Goal: Task Accomplishment & Management: Manage account settings

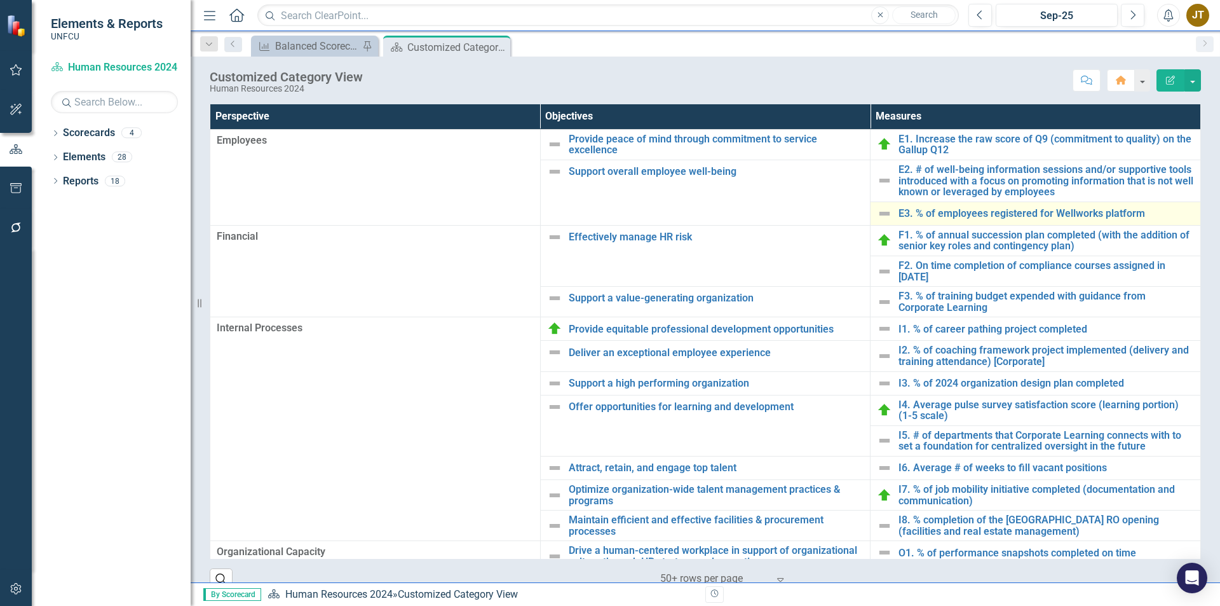
click at [877, 215] on img at bounding box center [884, 213] width 15 height 15
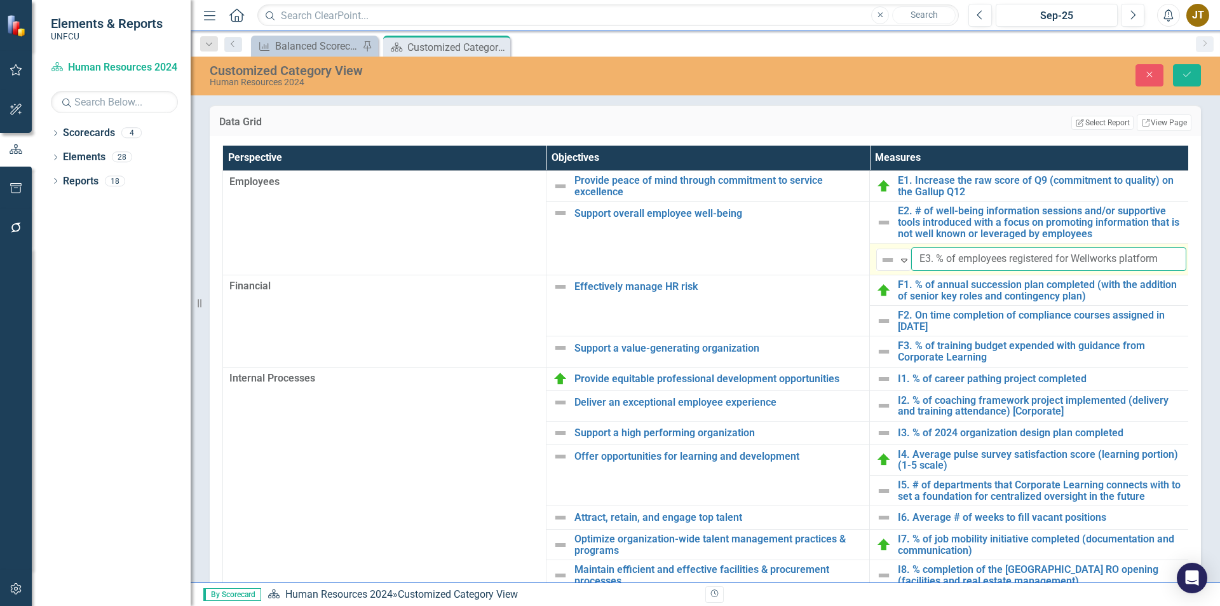
click at [960, 264] on input "E3. % of employees registered for Wellworks platform" at bounding box center [1048, 259] width 275 height 24
click at [904, 262] on icon "Expand" at bounding box center [904, 260] width 13 height 10
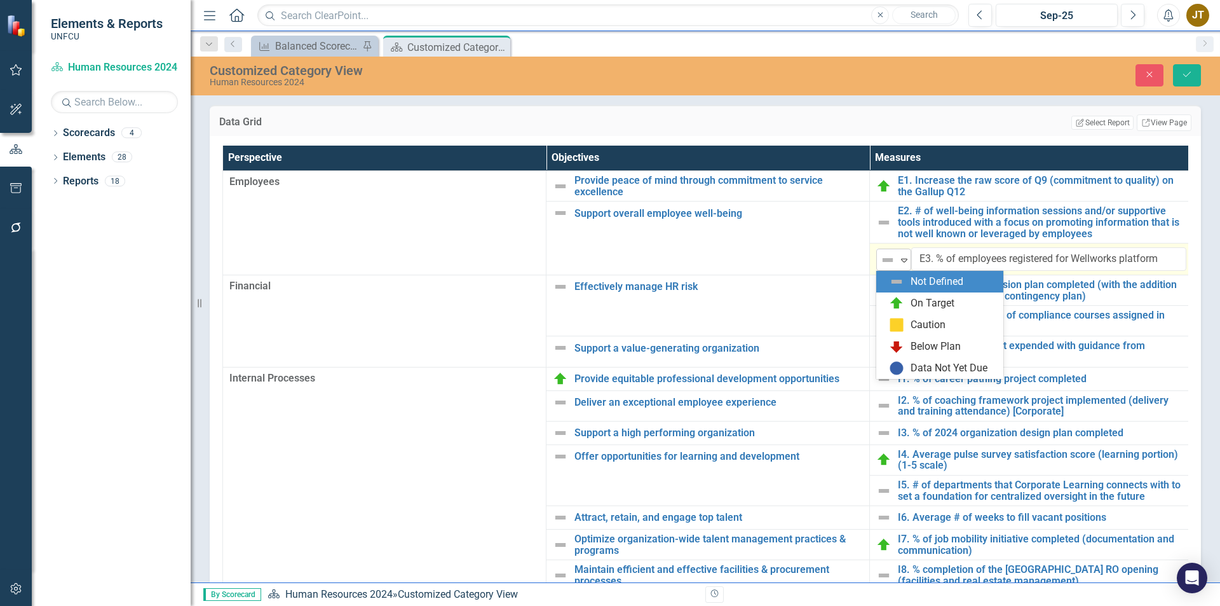
click at [904, 262] on icon "Expand" at bounding box center [904, 260] width 13 height 10
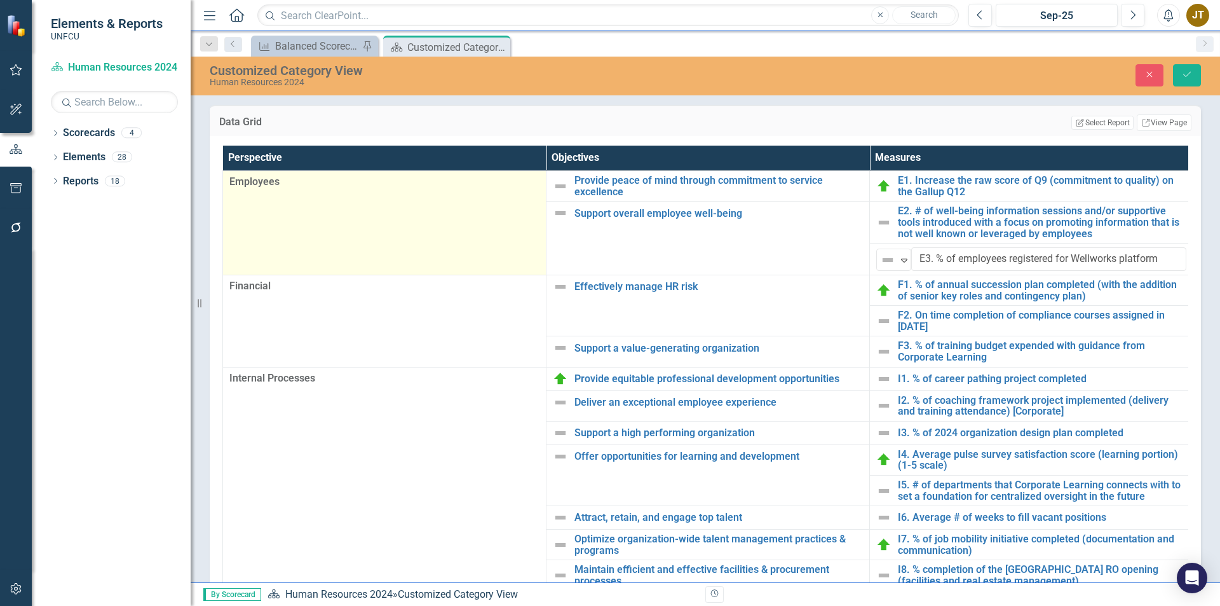
click at [525, 258] on td "Employees" at bounding box center [384, 223] width 323 height 104
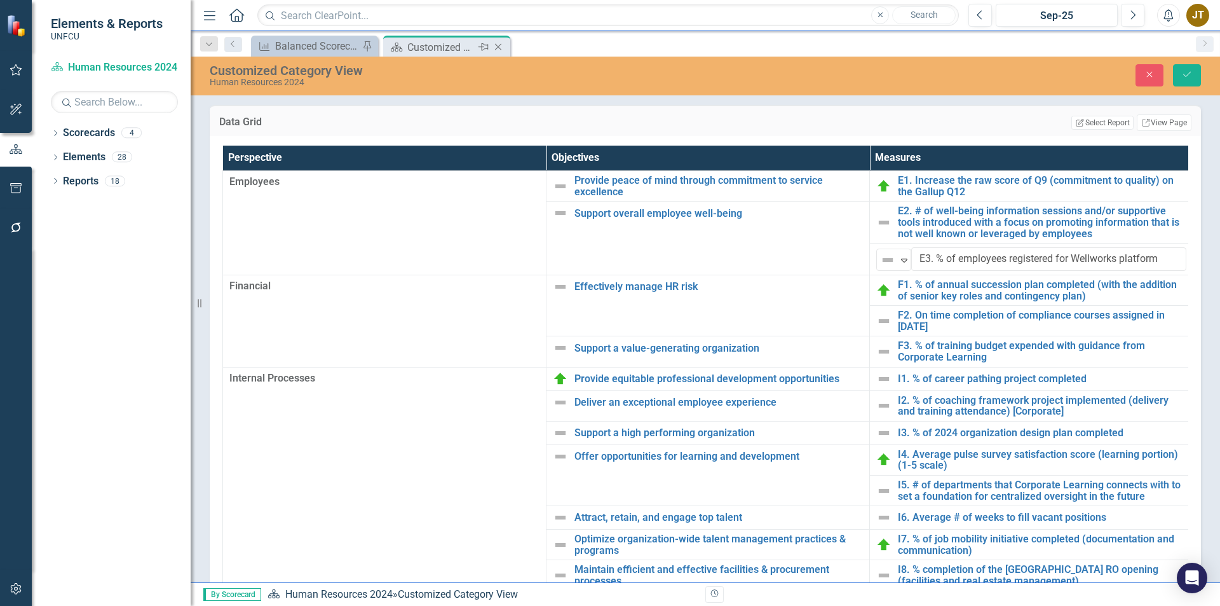
click at [462, 47] on div "Customized Category View" at bounding box center [441, 47] width 68 height 16
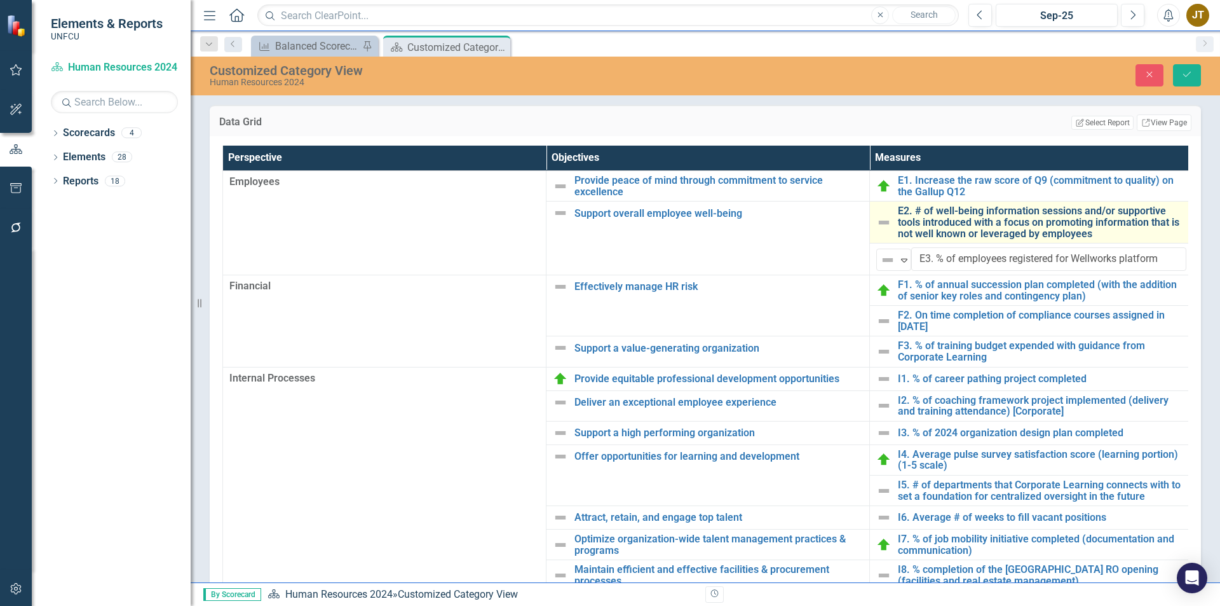
click at [965, 223] on link "E2. # of well-being information sessions and/or supportive tools introduced wit…" at bounding box center [1042, 222] width 289 height 34
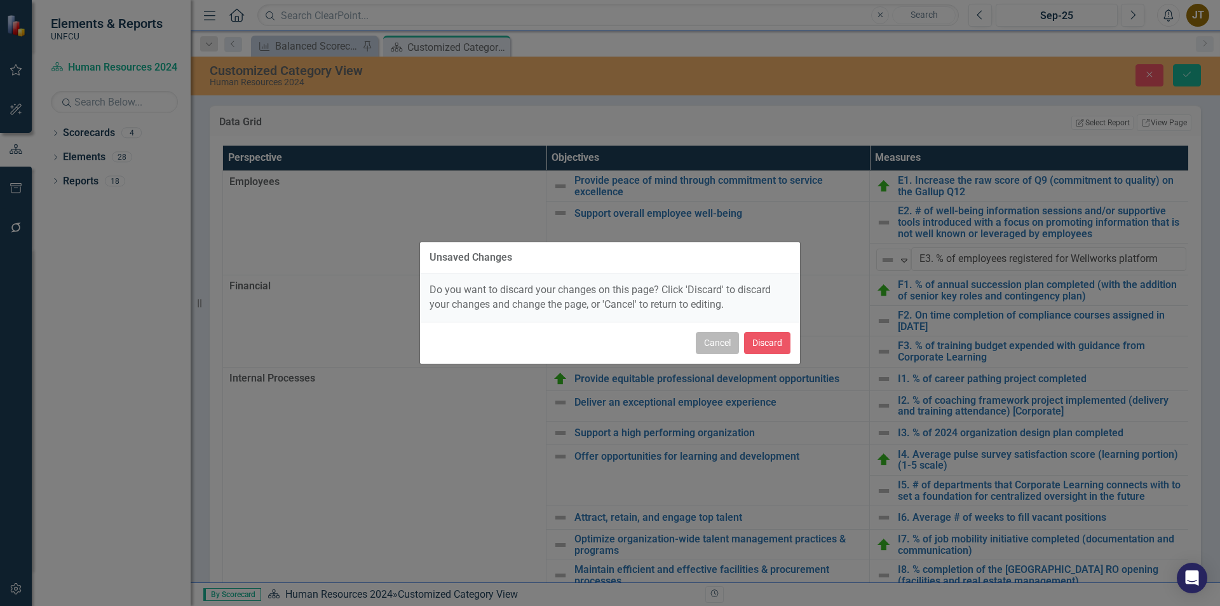
click at [726, 341] on button "Cancel" at bounding box center [717, 343] width 43 height 22
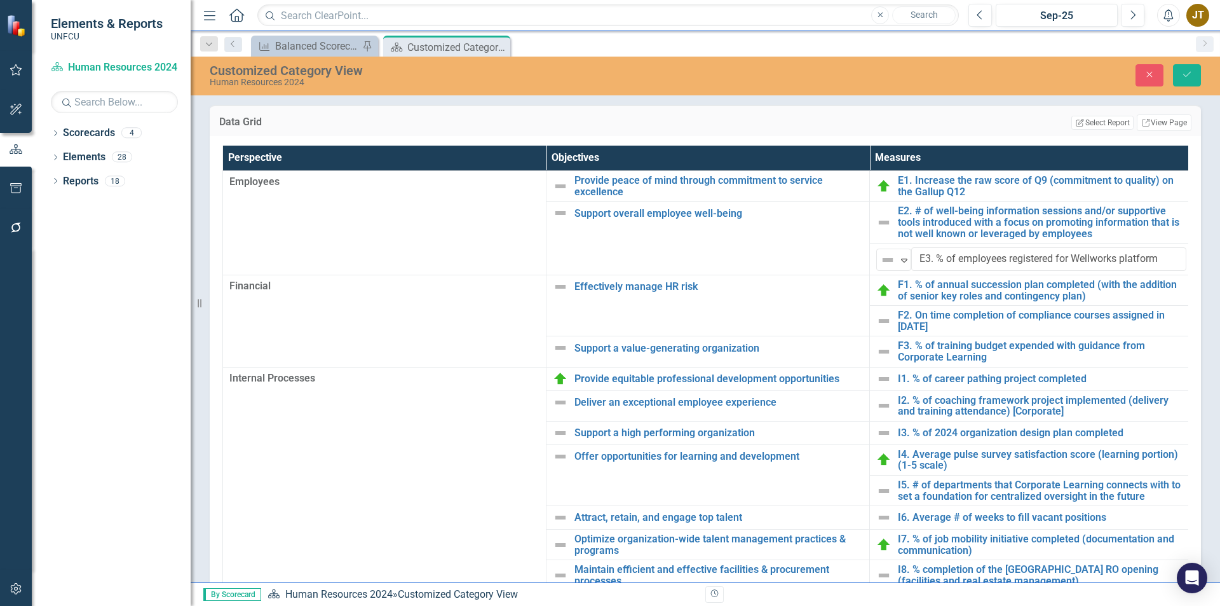
click at [0, 0] on icon "Close" at bounding box center [0, 0] width 0 height 0
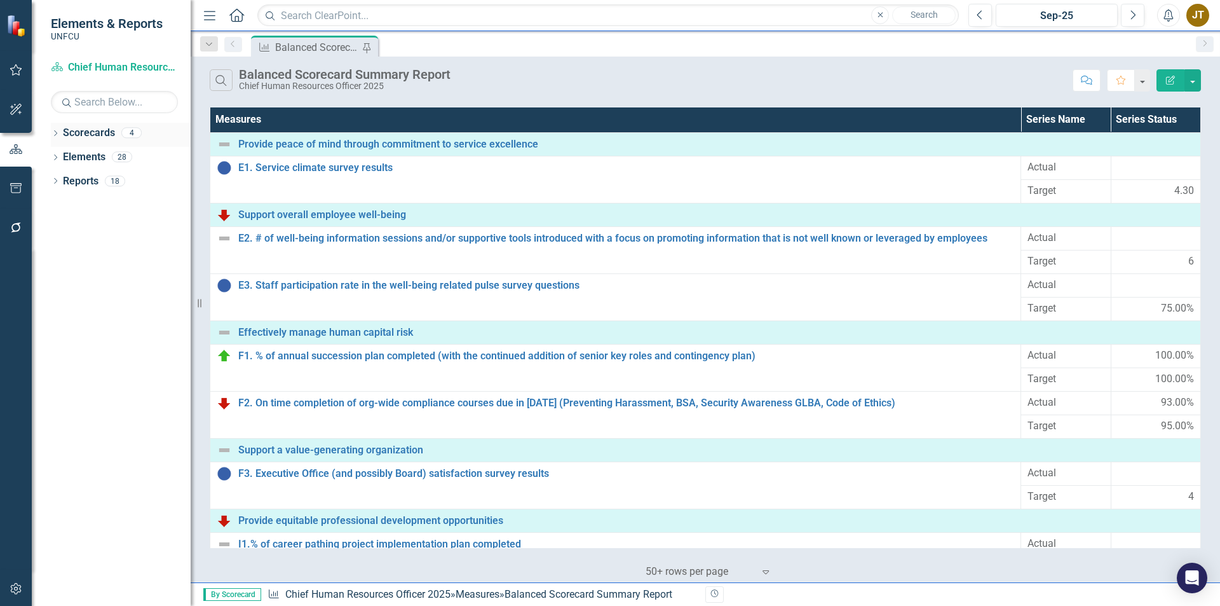
click at [58, 137] on icon "Dropdown" at bounding box center [55, 134] width 9 height 7
click at [64, 158] on icon "Dropdown" at bounding box center [62, 157] width 10 height 8
click at [98, 180] on link "Chief Human Resources Officer 2025" at bounding box center [137, 181] width 108 height 15
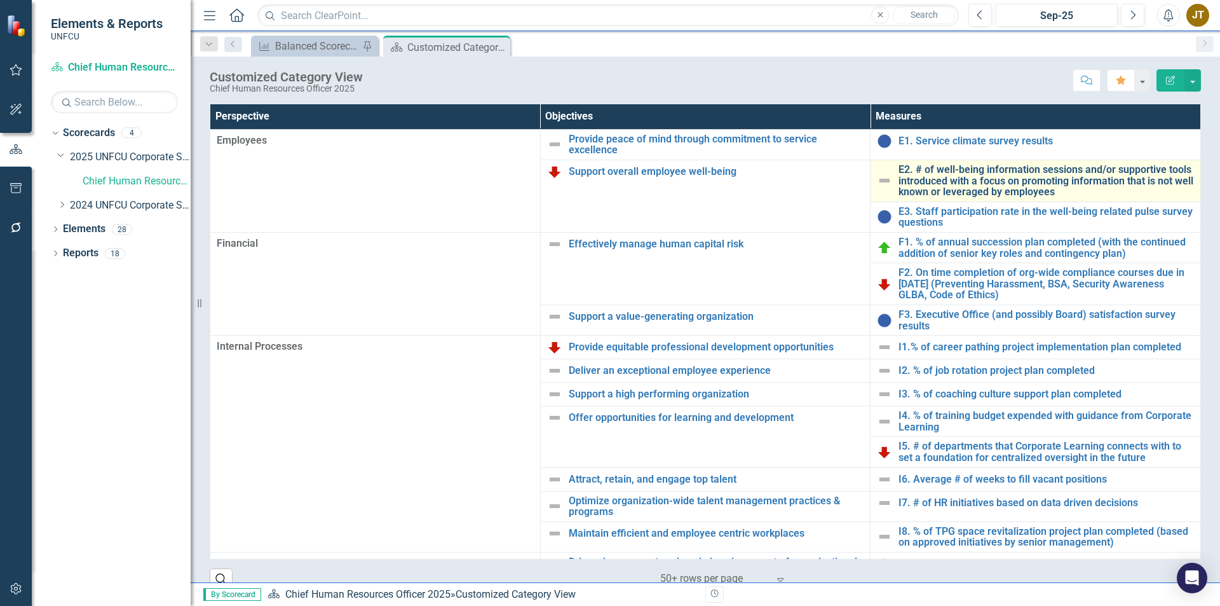
click at [928, 173] on link "E2. # of well-being information sessions and/or supportive tools introduced wit…" at bounding box center [1047, 181] width 296 height 34
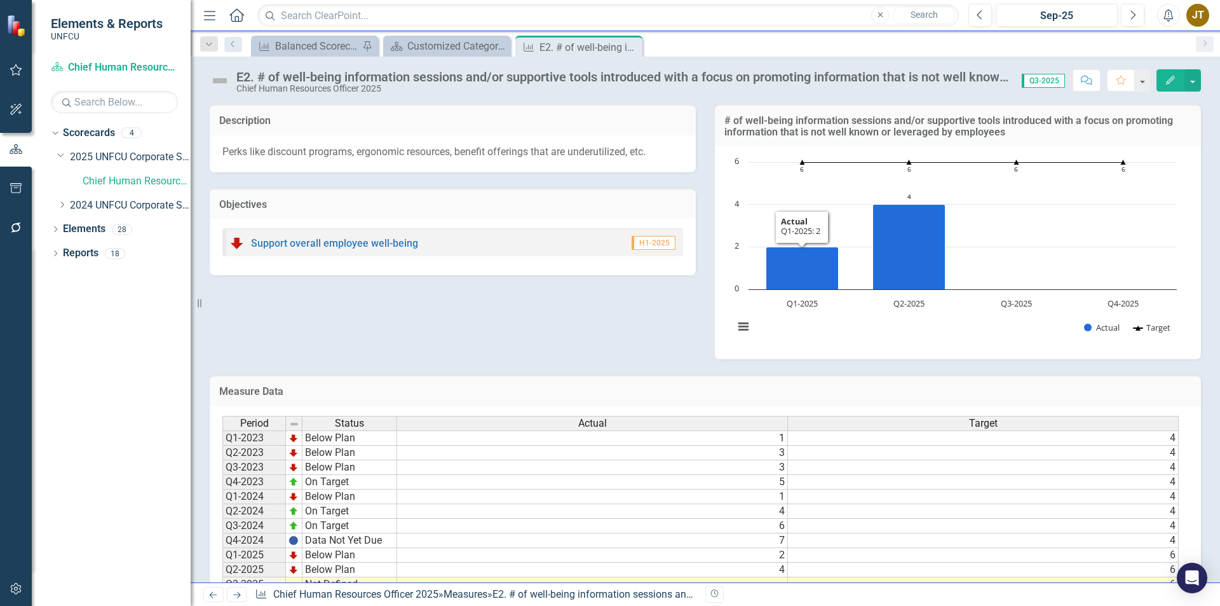
scroll to position [56, 0]
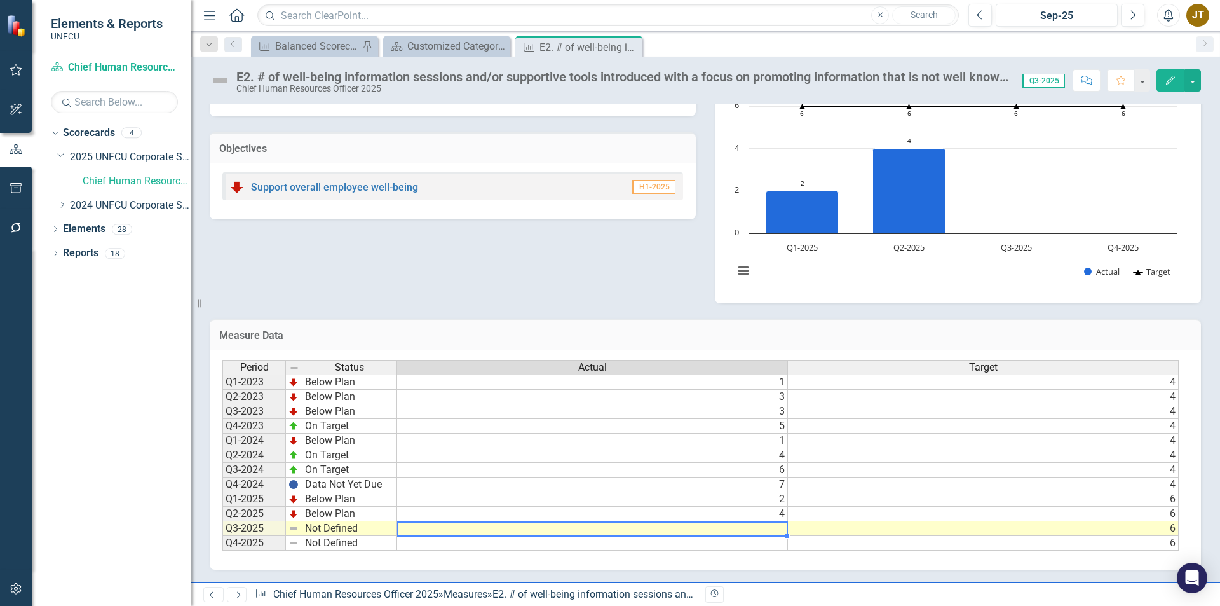
click at [751, 529] on td at bounding box center [592, 528] width 391 height 15
click at [761, 530] on td at bounding box center [592, 528] width 391 height 15
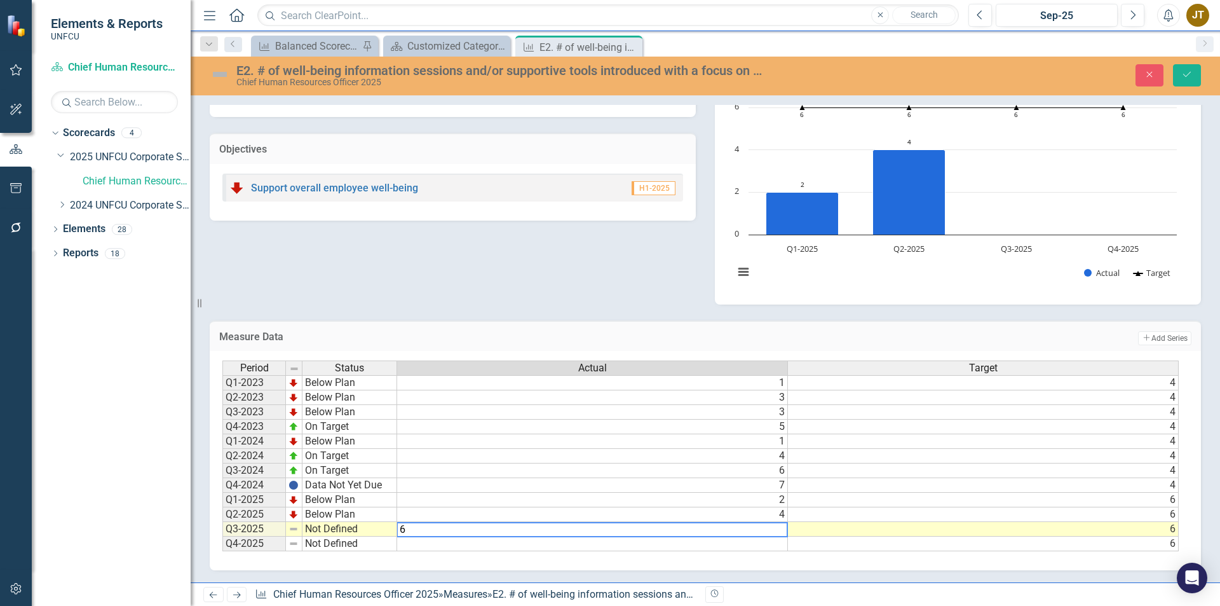
type textarea "6"
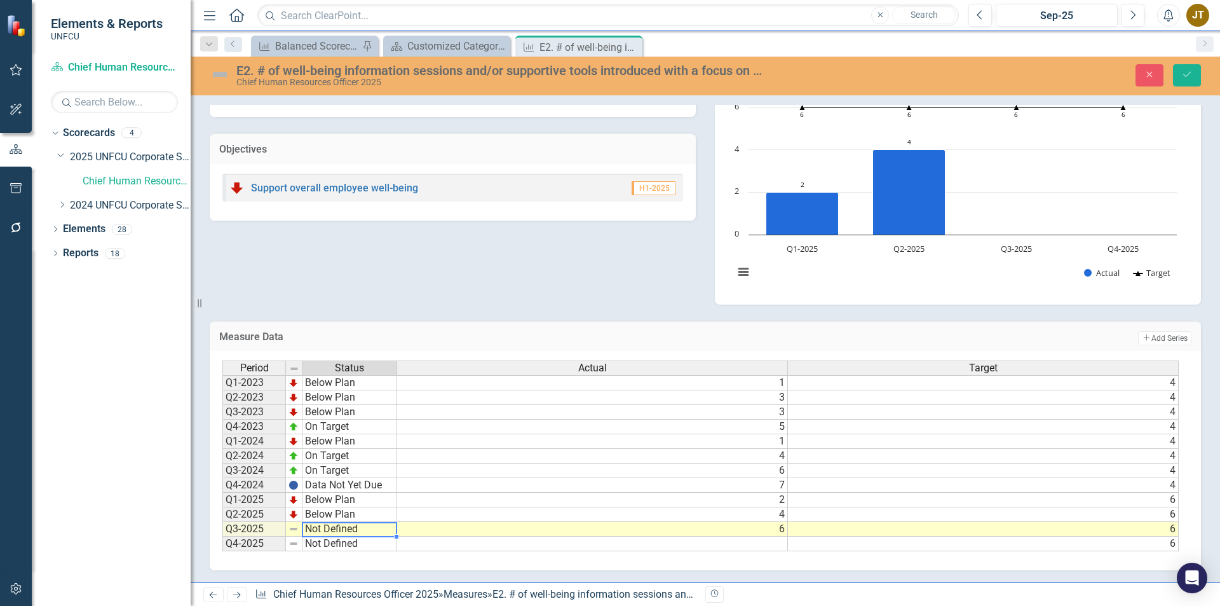
click at [322, 525] on td "Not Defined" at bounding box center [350, 529] width 95 height 15
click at [323, 525] on td "Not Defined" at bounding box center [350, 529] width 95 height 15
type textarea "On Target"
click at [344, 461] on div "Period Status Actual Target Q1-2023 Below Plan 1 4 Q2-2023 Below Plan 3 4 Q3-20…" at bounding box center [700, 455] width 956 height 191
click at [1179, 74] on button "Save" at bounding box center [1187, 75] width 28 height 22
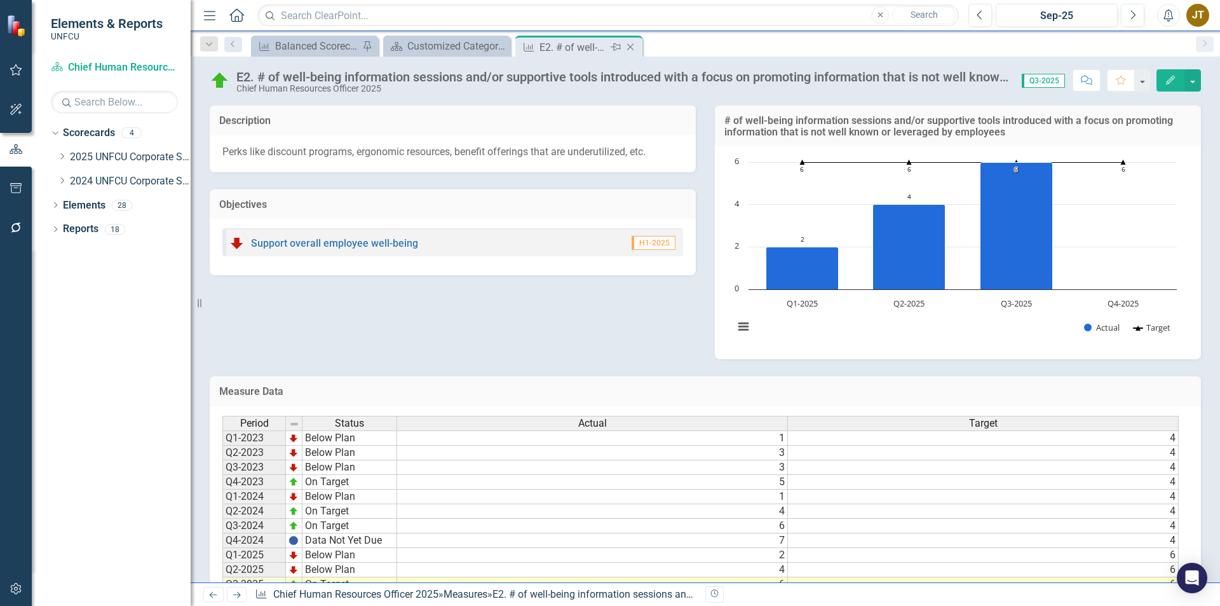
click at [630, 48] on icon "Close" at bounding box center [630, 47] width 13 height 10
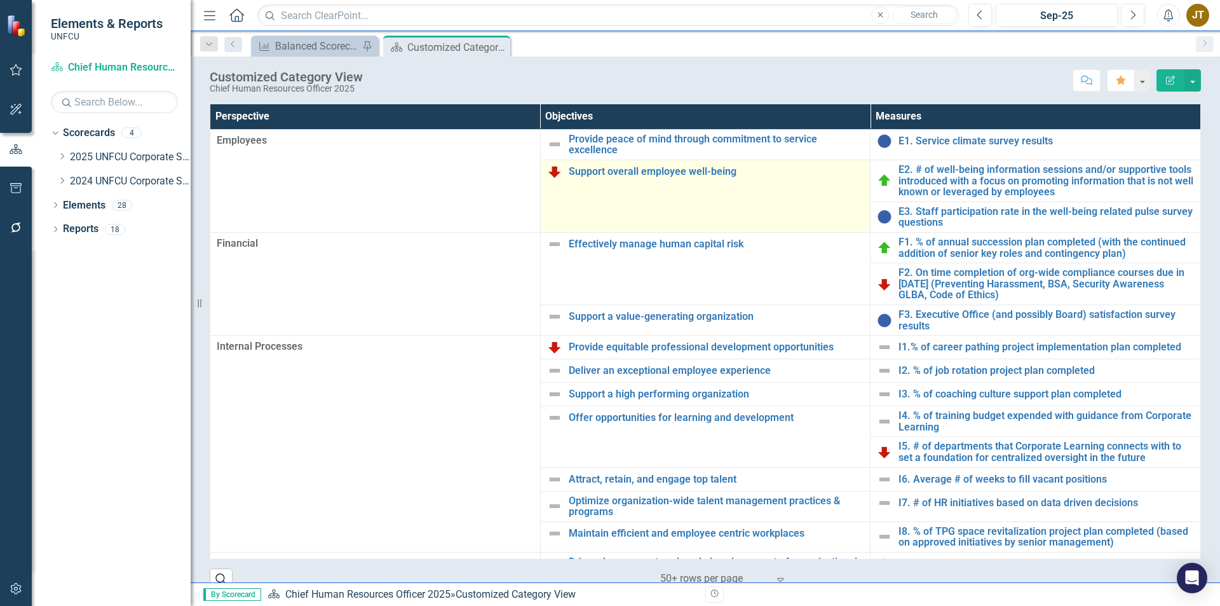
click at [558, 169] on img at bounding box center [554, 171] width 15 height 15
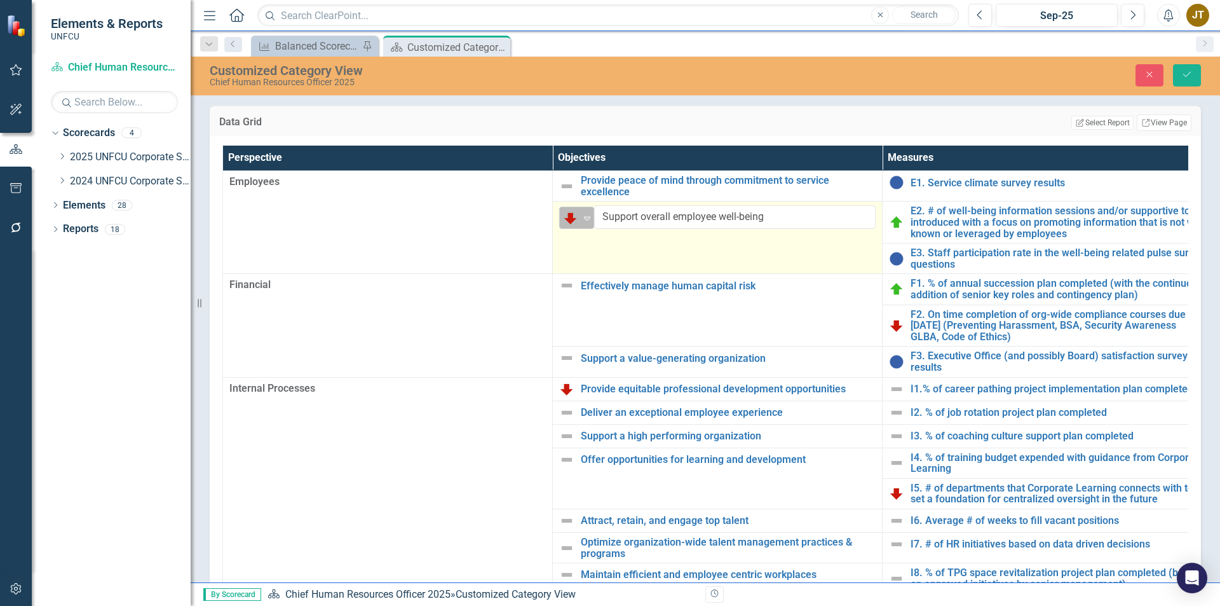
click at [575, 221] on img at bounding box center [570, 217] width 15 height 15
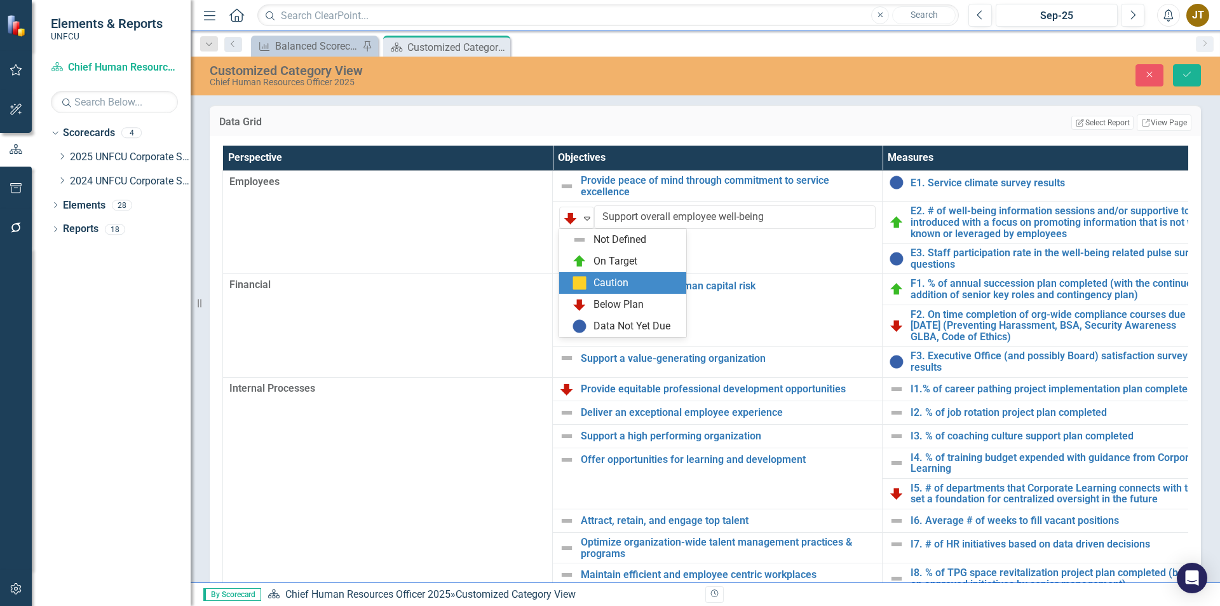
click at [585, 283] on img at bounding box center [579, 282] width 15 height 15
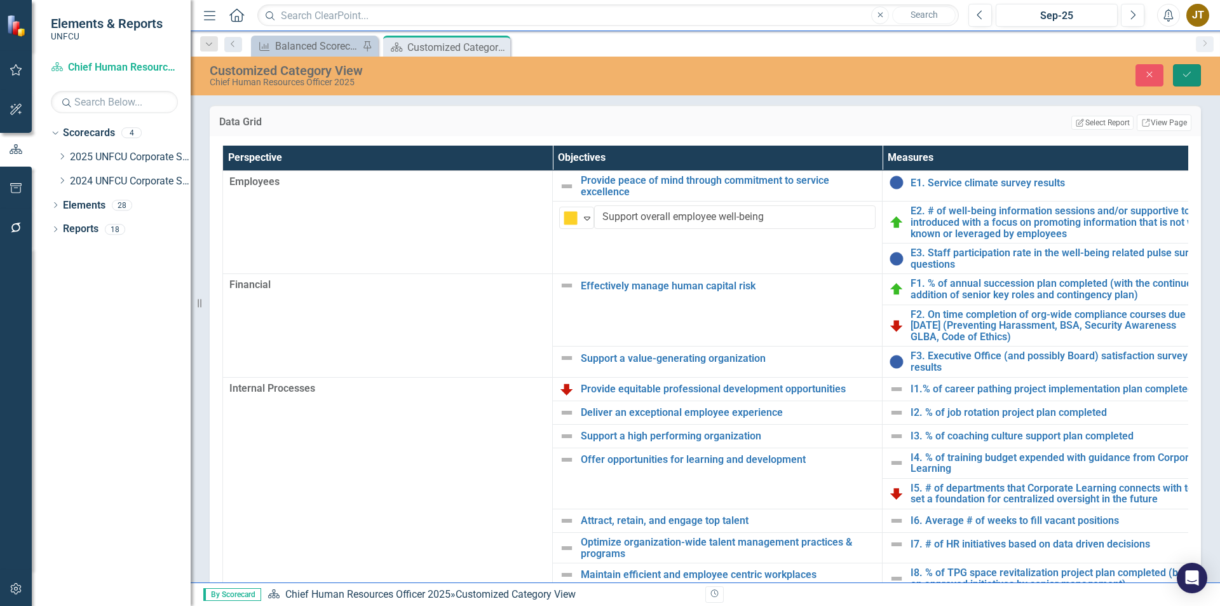
click at [1196, 72] on button "Save" at bounding box center [1187, 75] width 28 height 22
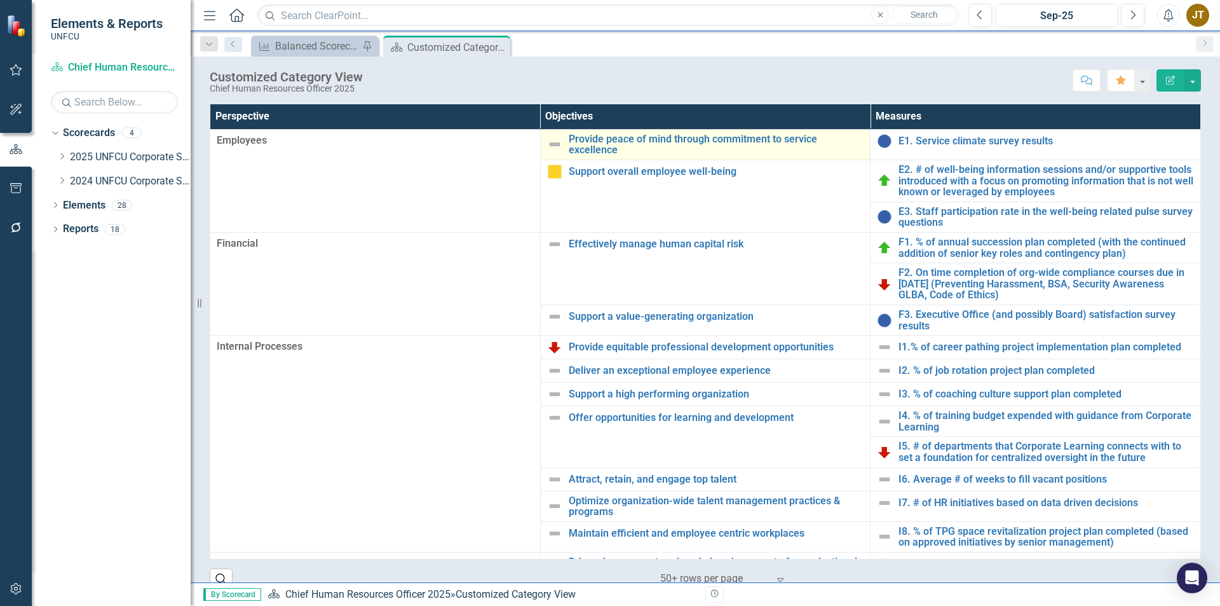
click at [554, 144] on img at bounding box center [554, 144] width 15 height 15
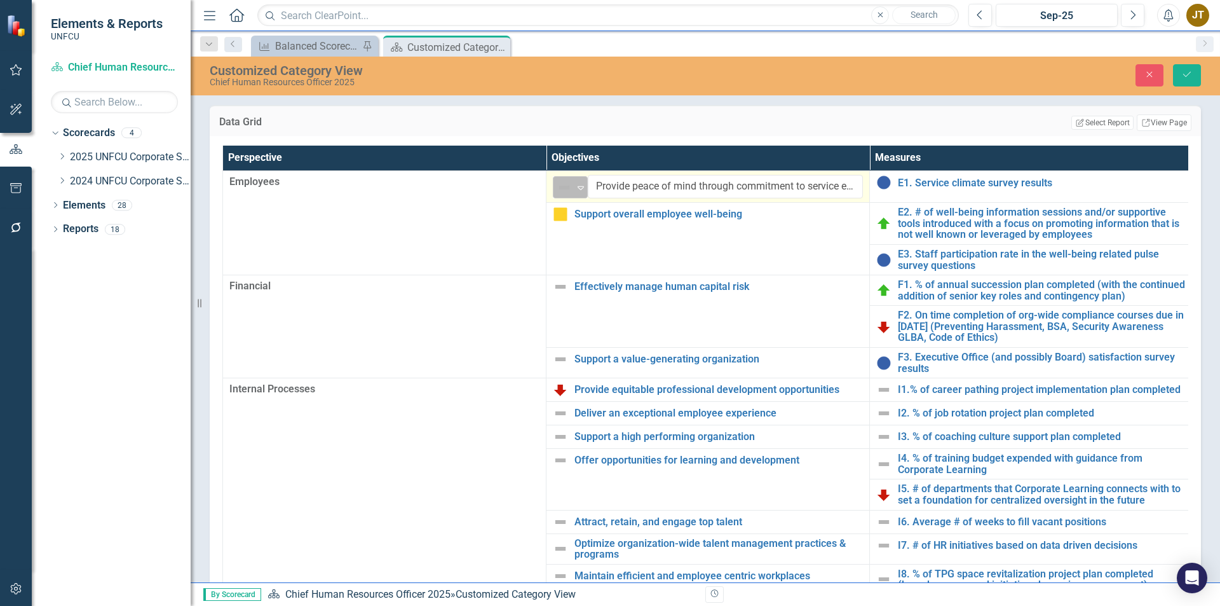
click at [573, 191] on div "Not Defined" at bounding box center [565, 187] width 17 height 15
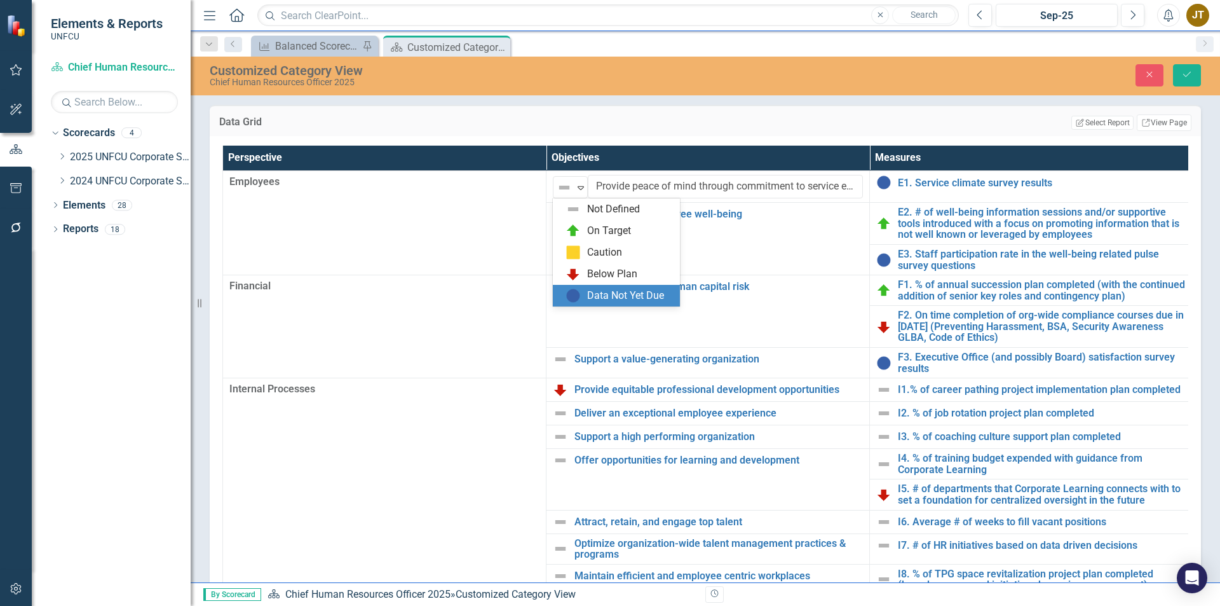
click at [592, 301] on div "Data Not Yet Due" at bounding box center [625, 296] width 77 height 15
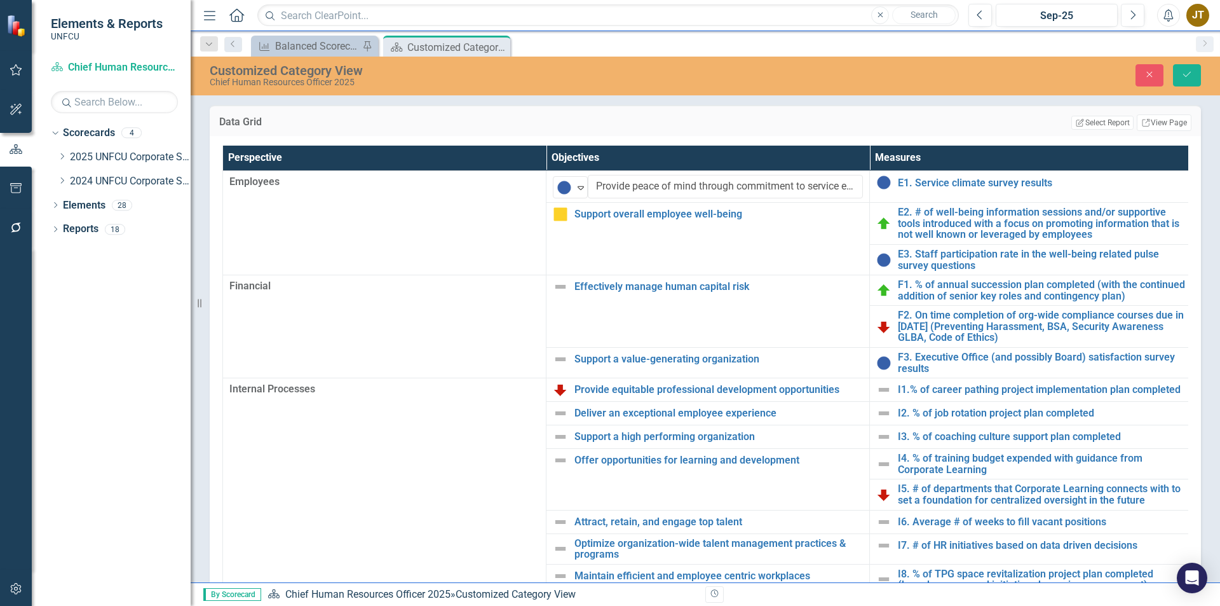
click at [1166, 67] on div "Close Save" at bounding box center [1006, 75] width 410 height 22
click at [1181, 75] on button "Save" at bounding box center [1187, 75] width 28 height 22
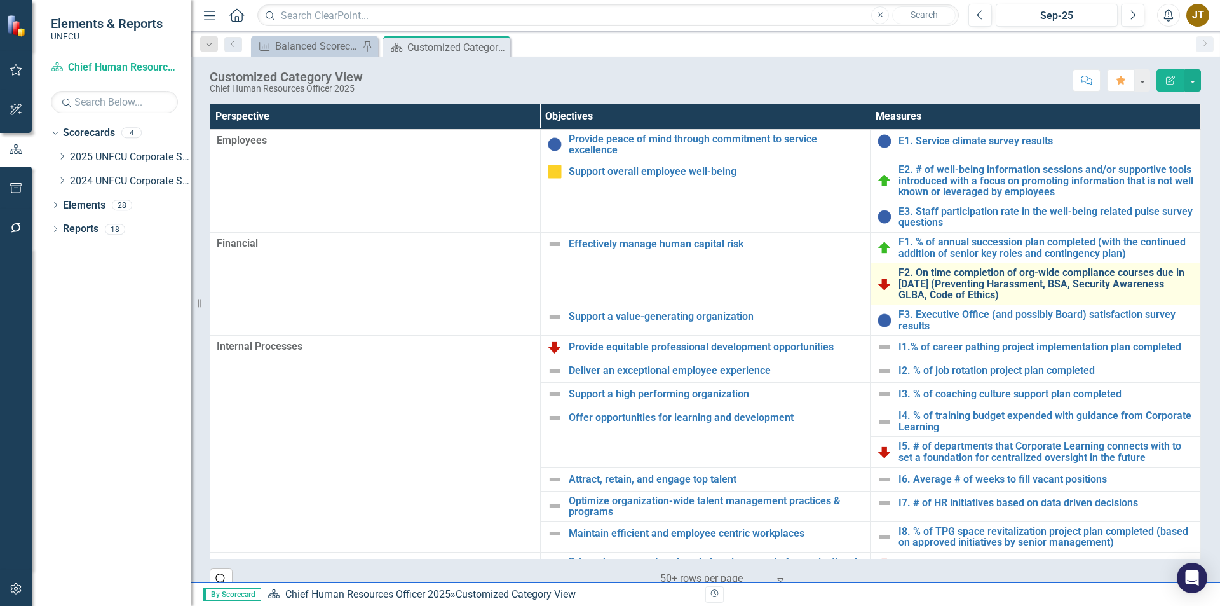
click at [909, 284] on link "F2. On time completion of org-wide compliance courses due in [DATE] (Preventing…" at bounding box center [1047, 284] width 296 height 34
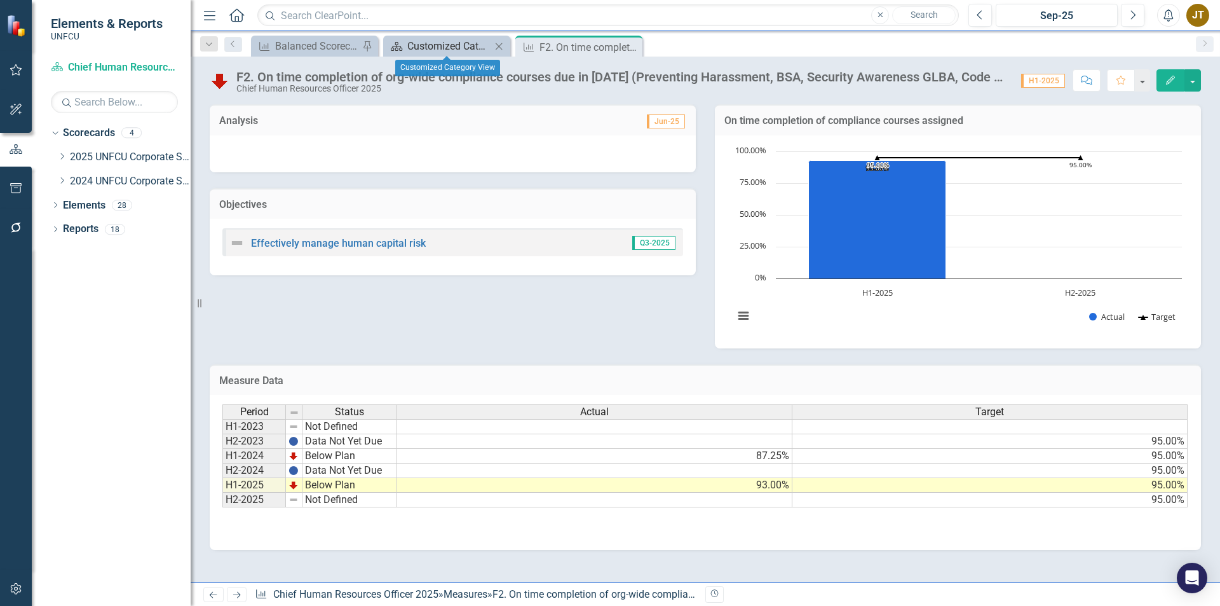
click at [454, 45] on div "Customized Category View" at bounding box center [449, 46] width 84 height 16
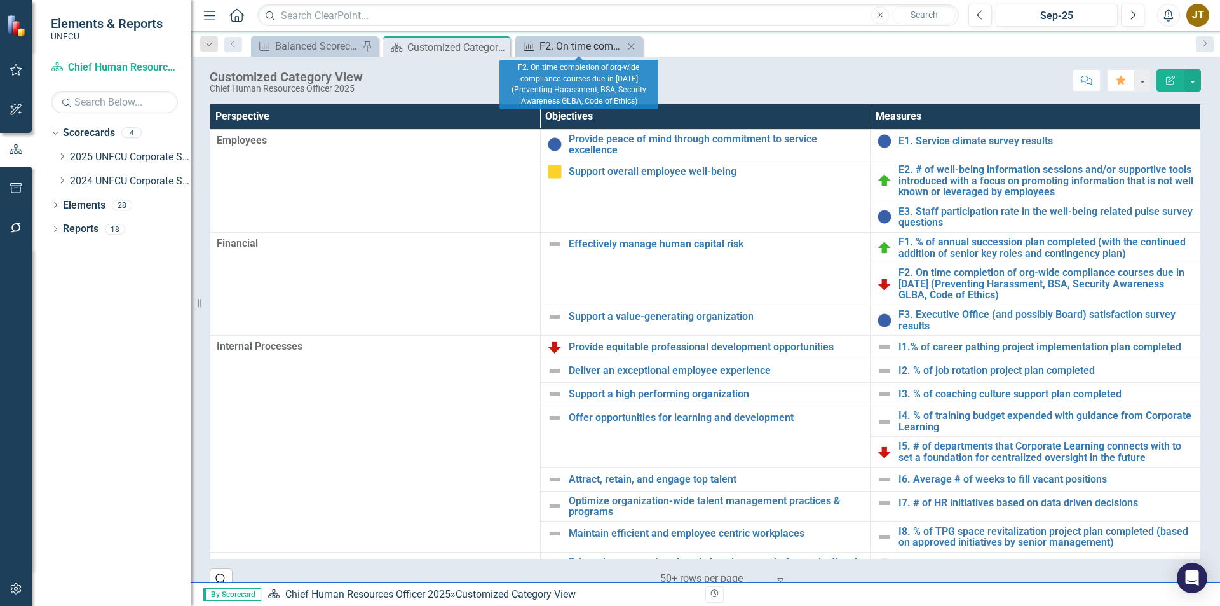
click at [588, 51] on div "F2. On time completion of org-wide compliance courses due in [DATE] (Preventing…" at bounding box center [582, 46] width 84 height 16
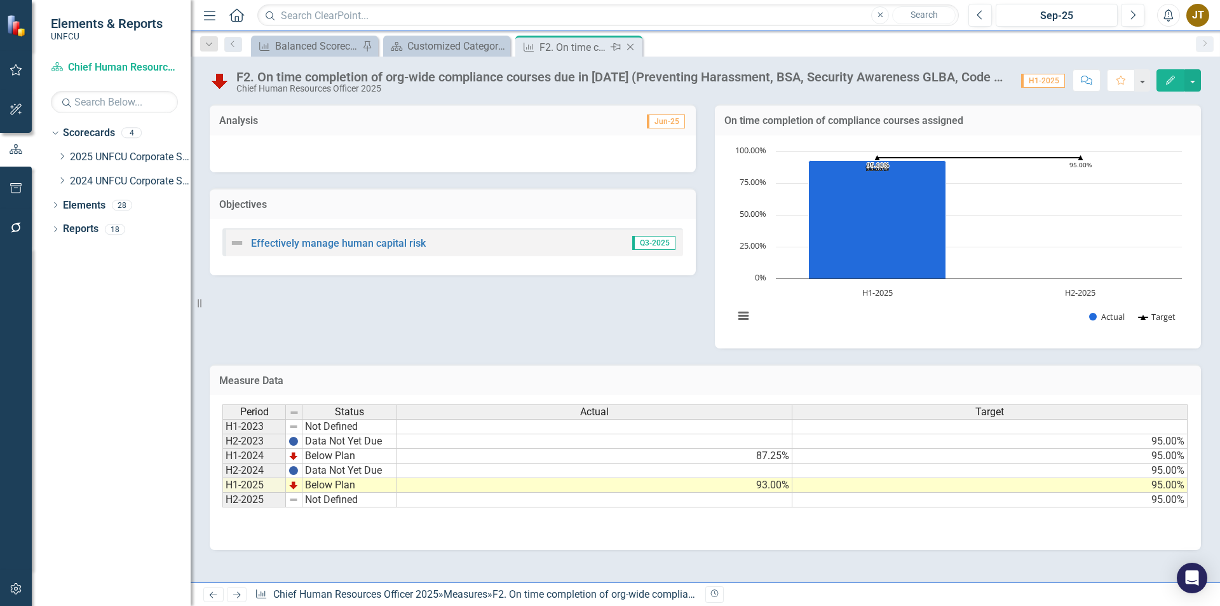
click at [629, 47] on icon "Close" at bounding box center [630, 47] width 13 height 10
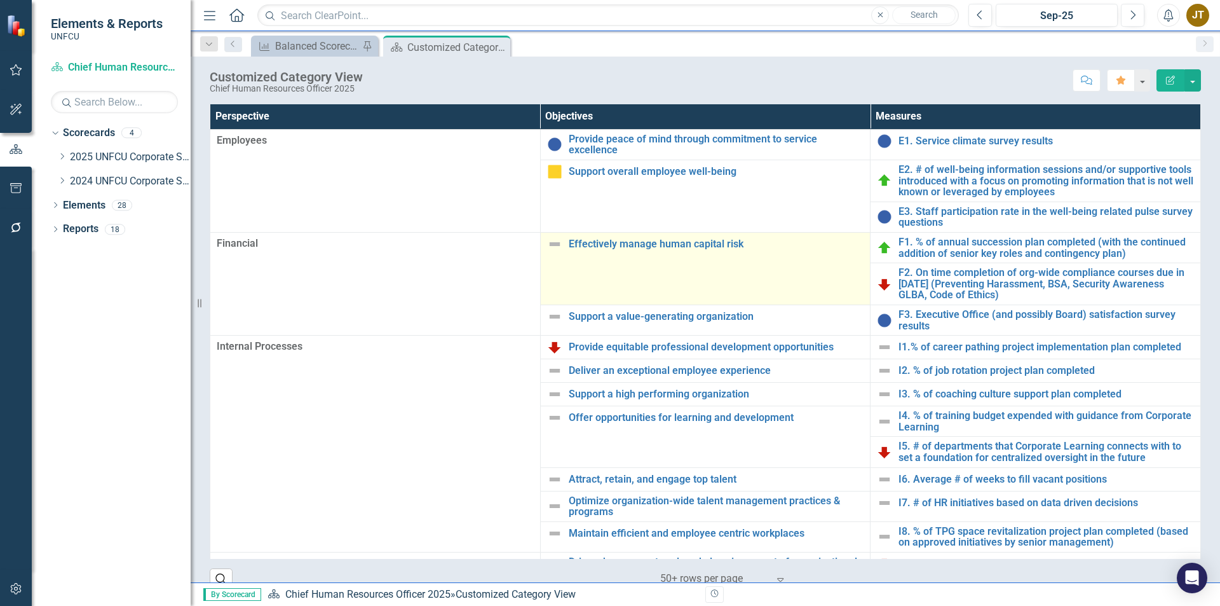
click at [562, 242] on div "Effectively manage human capital risk" at bounding box center [705, 243] width 317 height 15
click at [554, 243] on img at bounding box center [554, 243] width 15 height 15
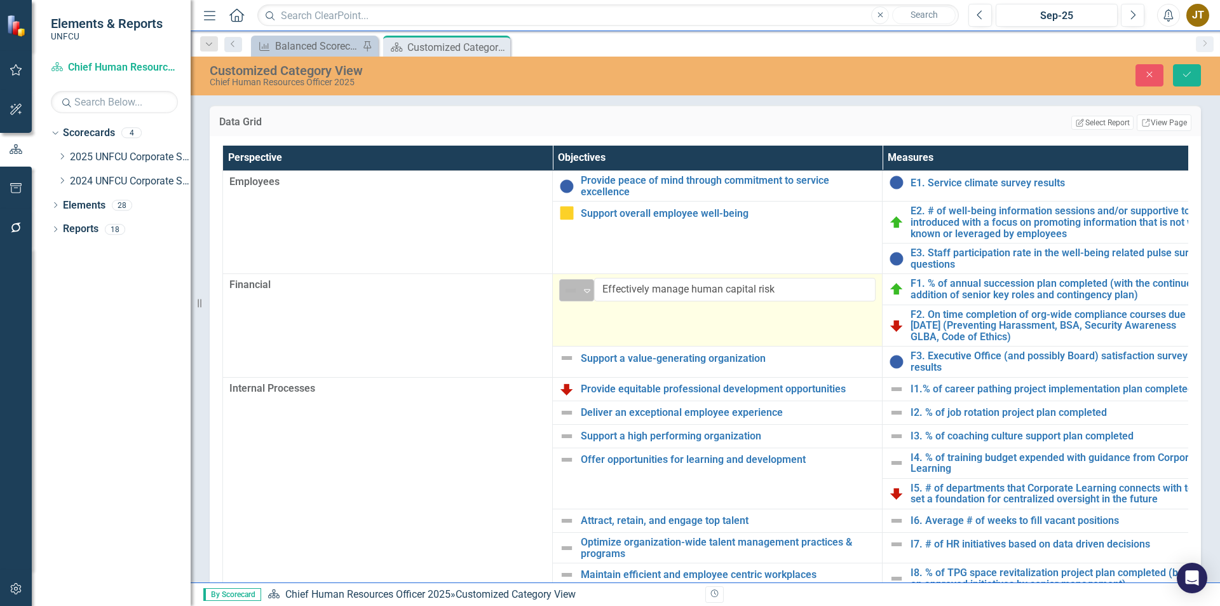
click at [573, 283] on img at bounding box center [570, 290] width 15 height 15
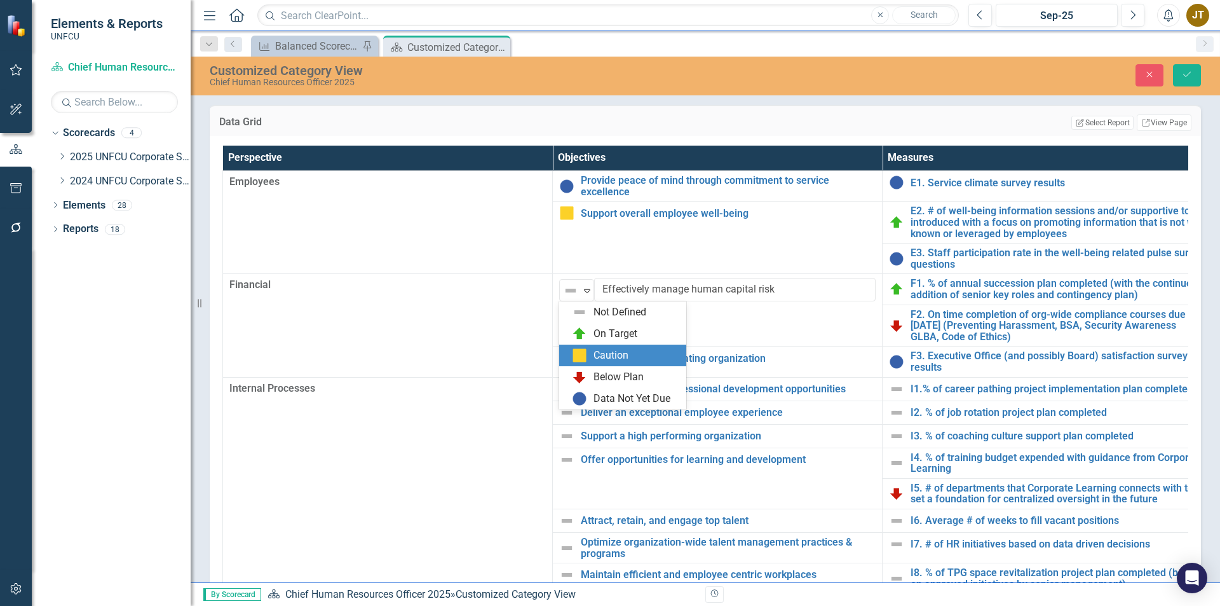
click at [588, 356] on div "Caution" at bounding box center [625, 355] width 107 height 15
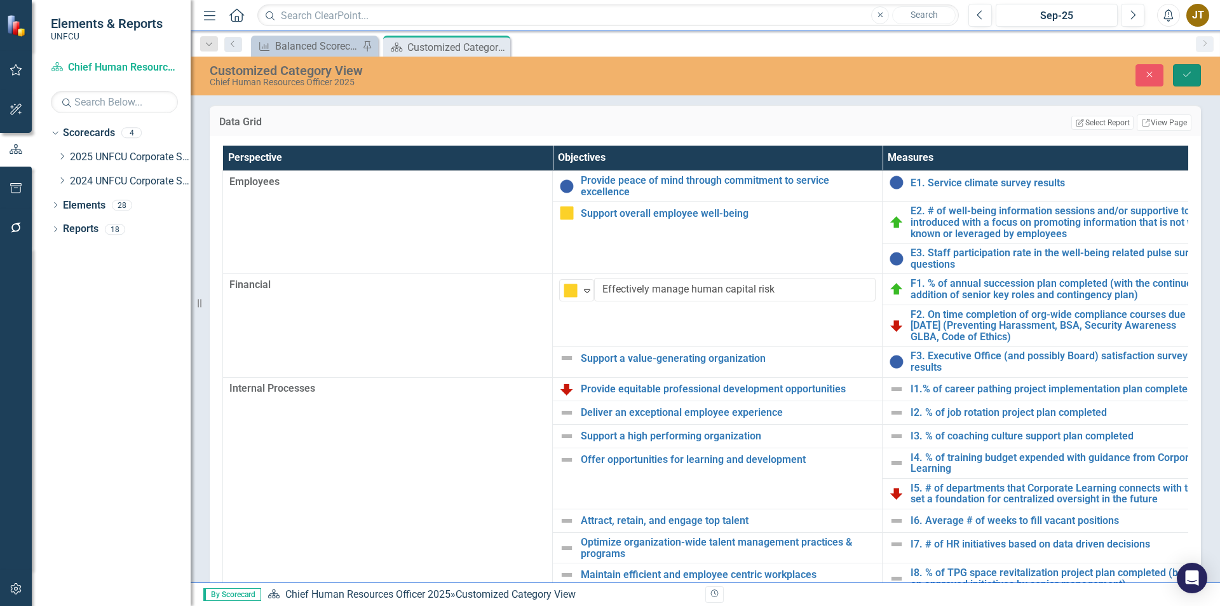
click at [1195, 69] on button "Save" at bounding box center [1187, 75] width 28 height 22
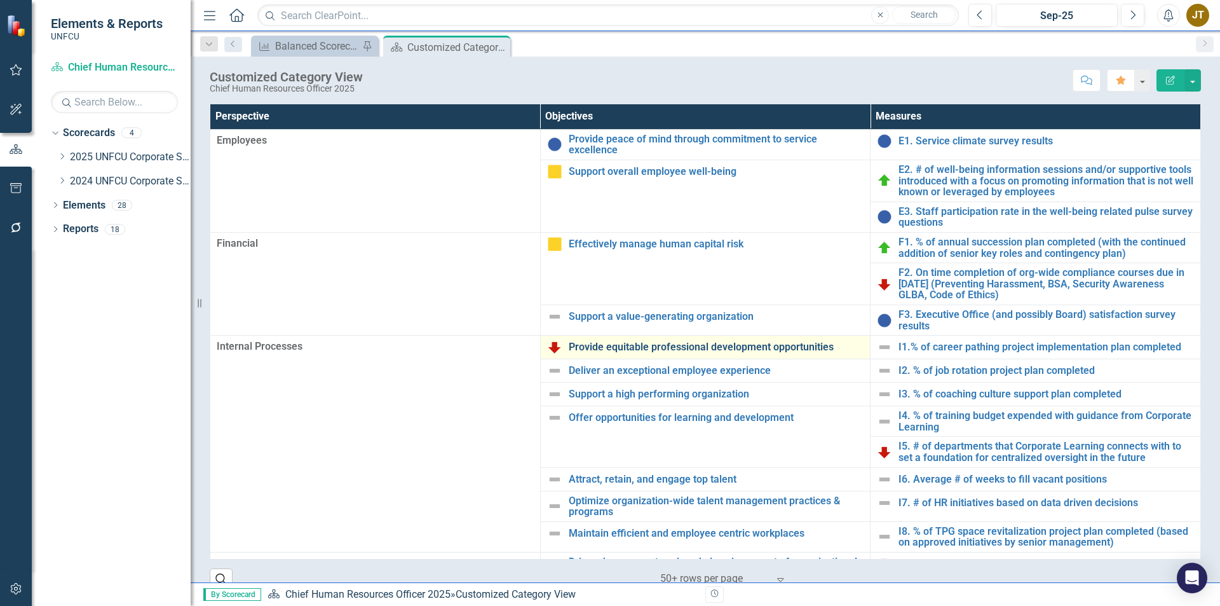
scroll to position [41, 0]
